Goal: Task Accomplishment & Management: Manage account settings

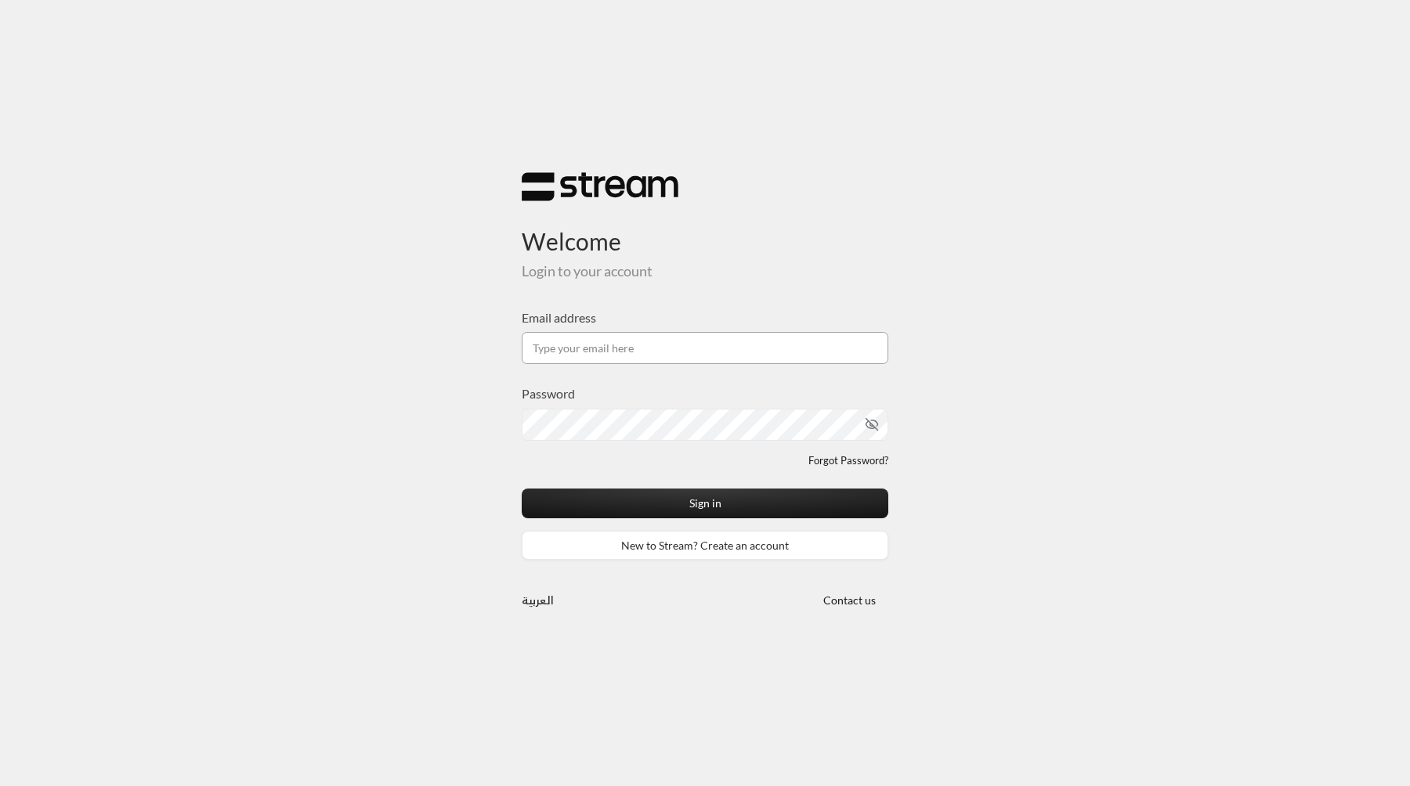
type input "[EMAIL_ADDRESS][DOMAIN_NAME]"
click at [522, 489] on button "Sign in" at bounding box center [705, 503] width 367 height 29
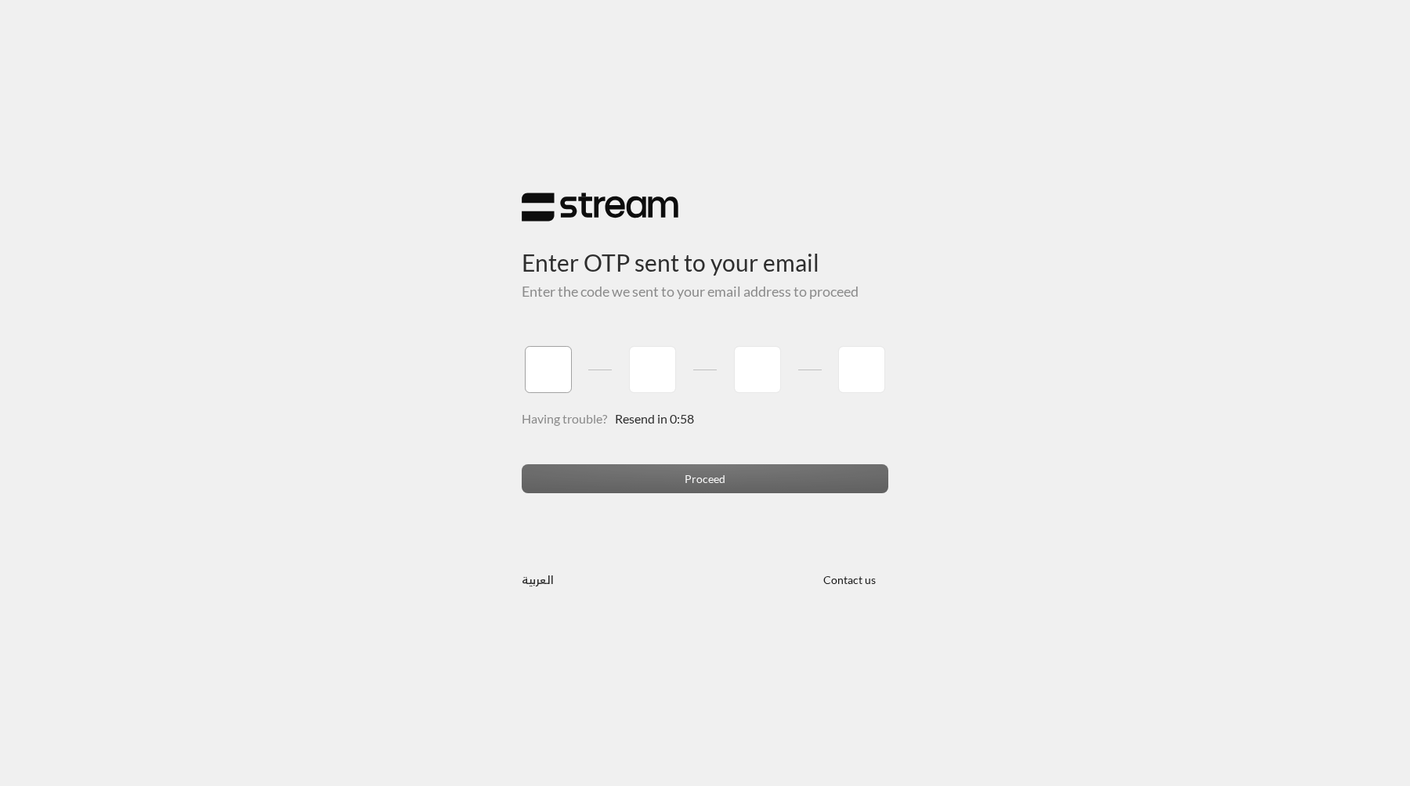
type input "1"
type input "2"
type input "3"
type input "4"
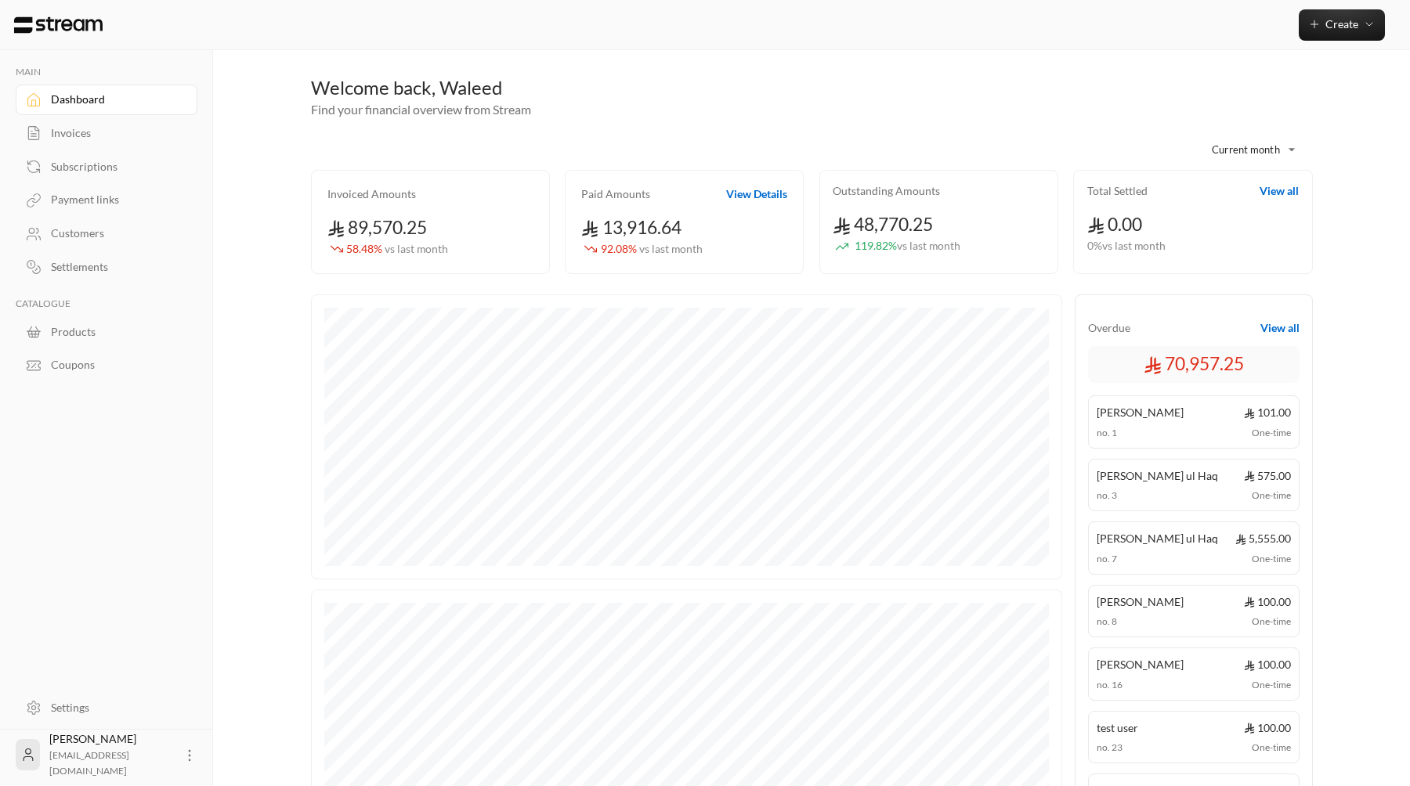
click at [60, 140] on div "Invoices" at bounding box center [114, 133] width 127 height 16
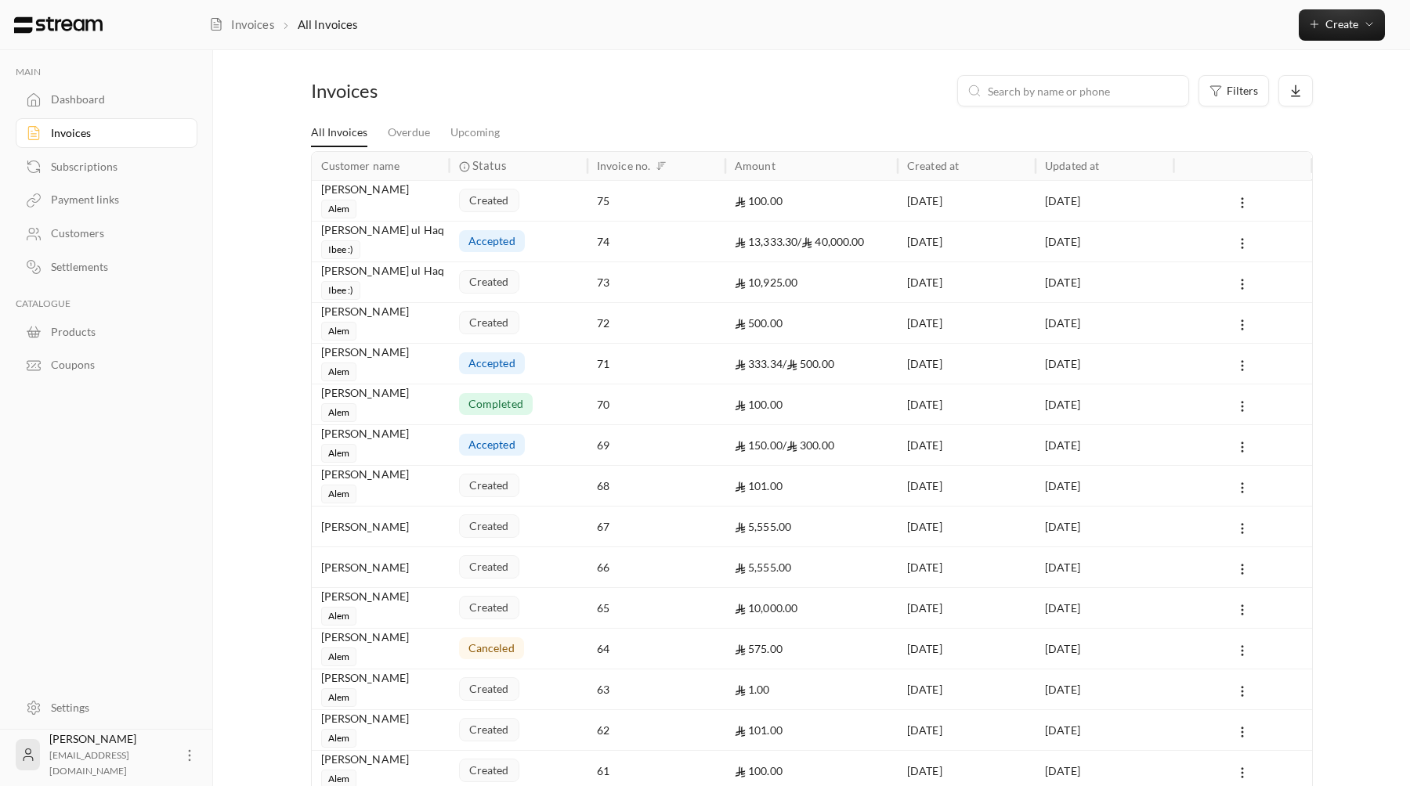
click at [166, 163] on div "Subscriptions" at bounding box center [114, 167] width 127 height 16
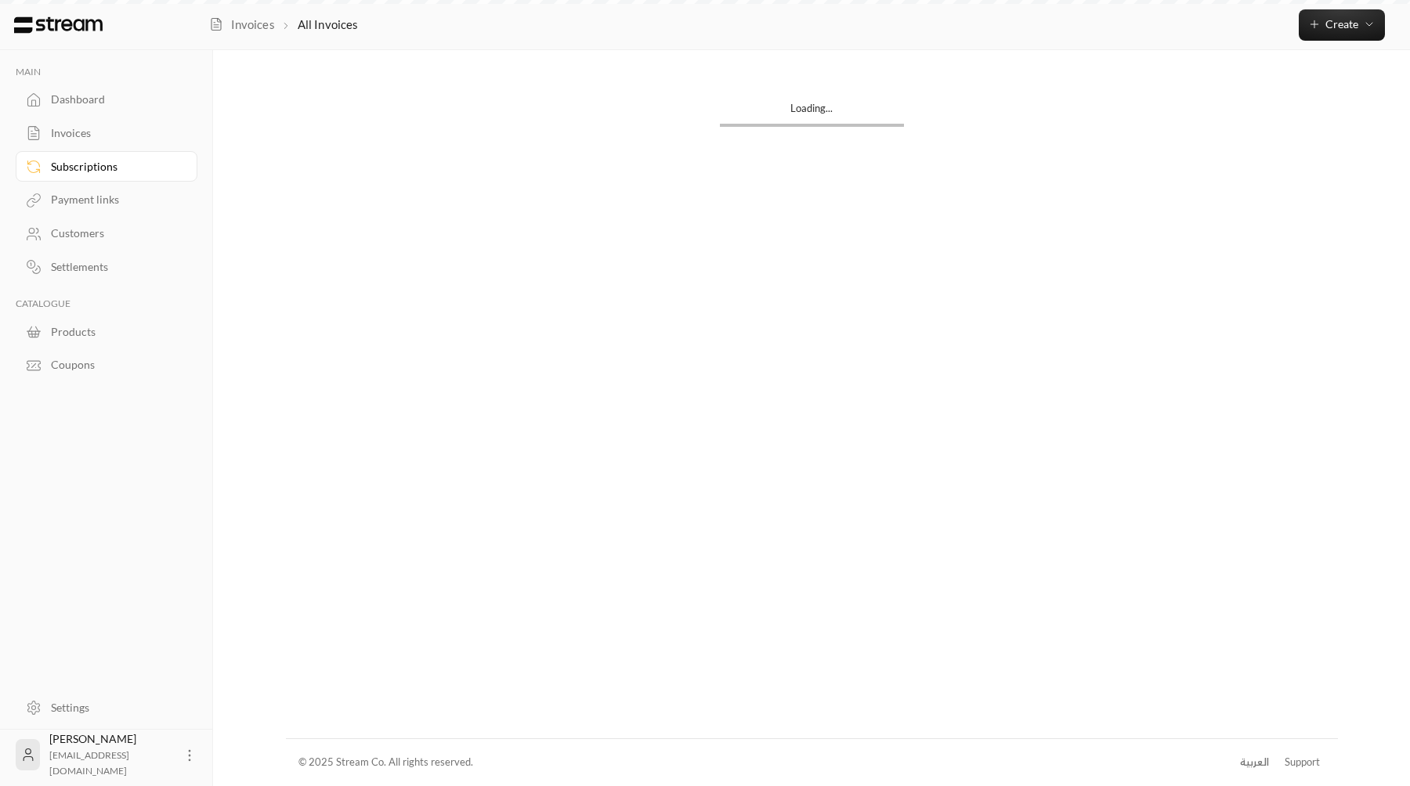
click at [166, 163] on div "Subscriptions" at bounding box center [114, 167] width 127 height 16
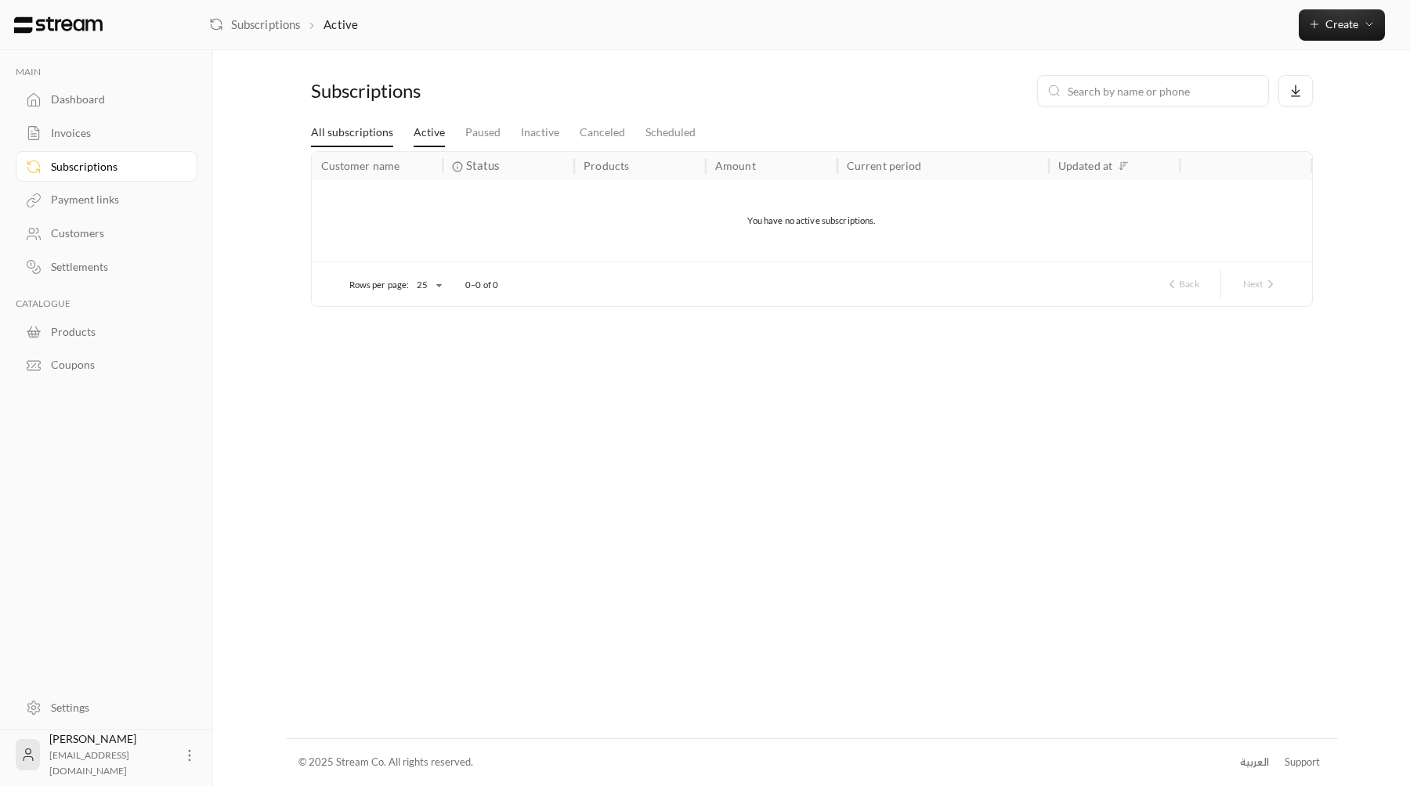
click at [380, 135] on link "All subscriptions" at bounding box center [352, 133] width 82 height 28
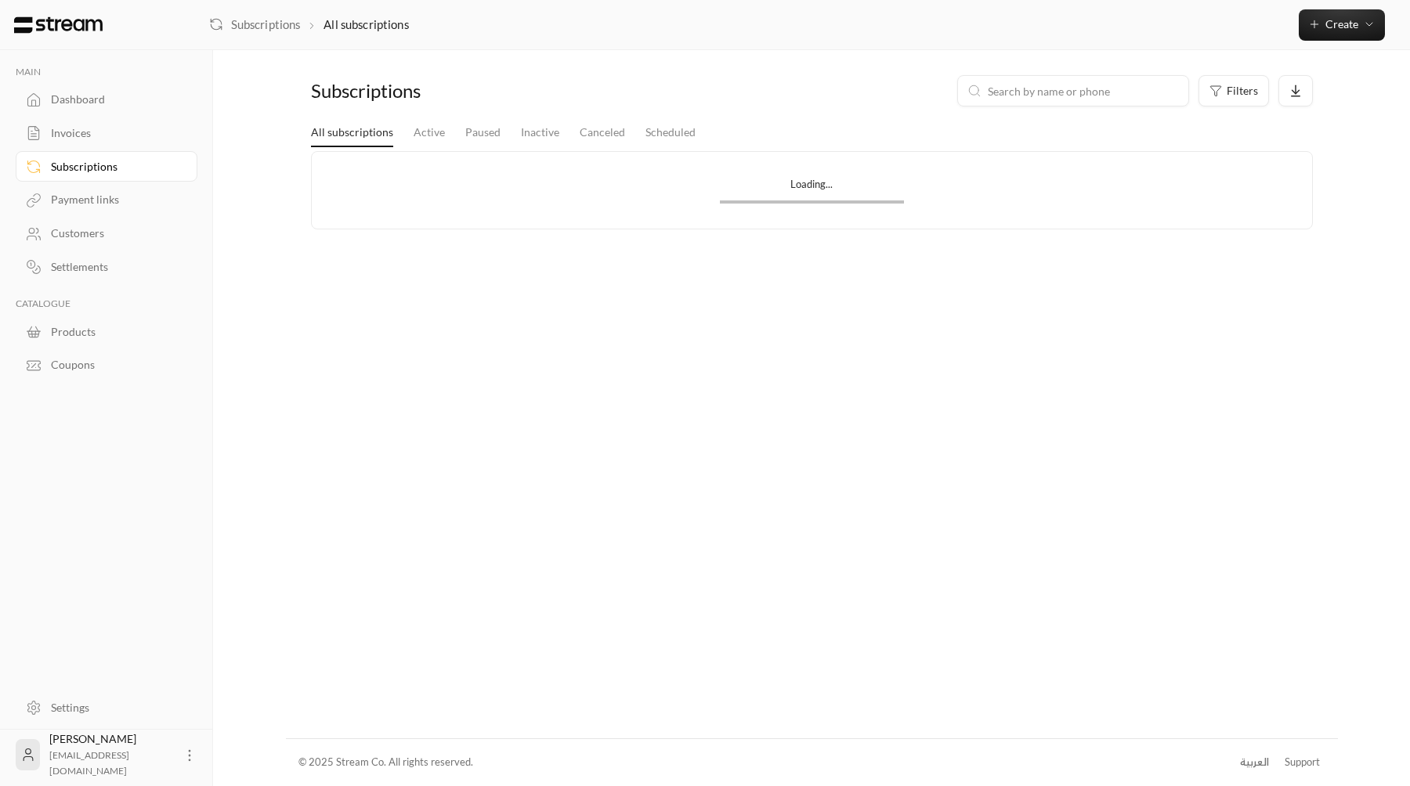
click at [88, 133] on div "Invoices" at bounding box center [114, 133] width 127 height 16
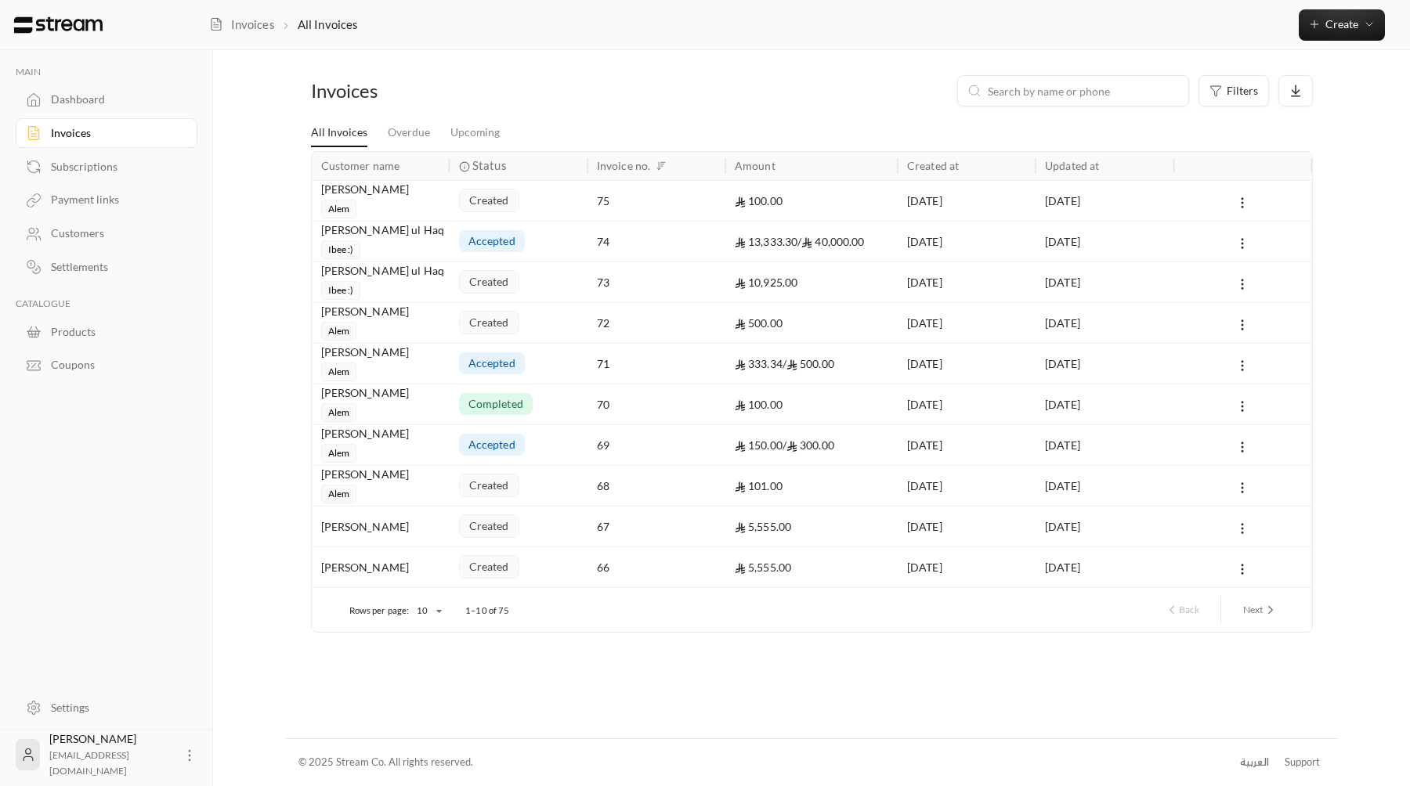
click at [126, 179] on link "Subscriptions" at bounding box center [107, 166] width 182 height 31
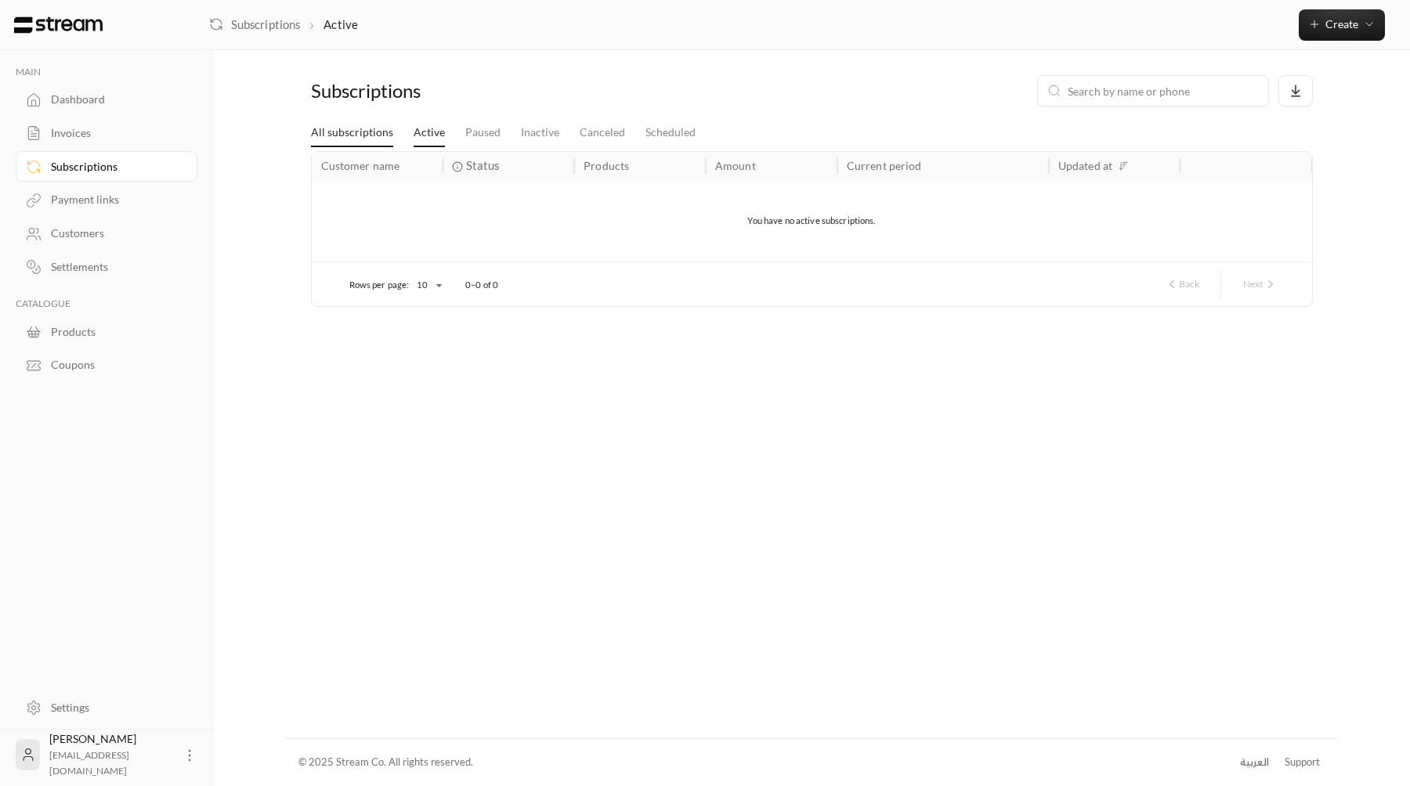
click at [363, 139] on link "All subscriptions" at bounding box center [352, 133] width 82 height 28
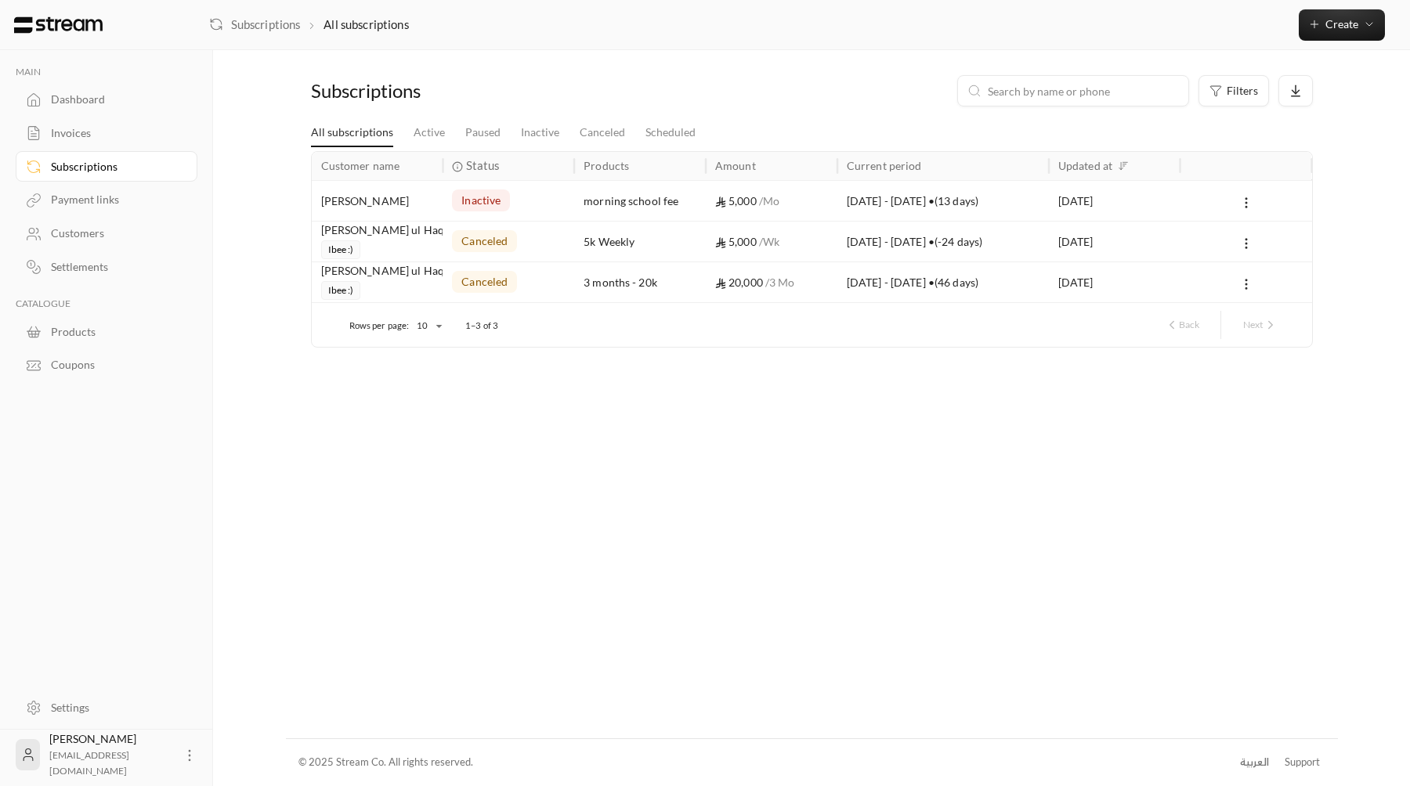
click at [370, 191] on div "[PERSON_NAME]" at bounding box center [377, 201] width 113 height 40
